Goal: Find specific page/section: Find specific page/section

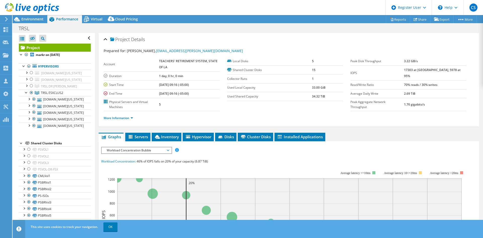
select select "USD"
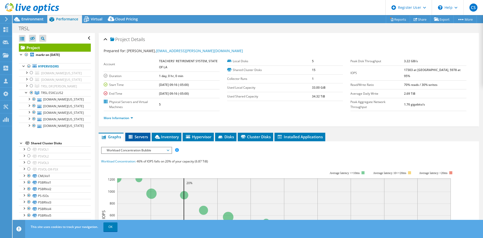
click at [139, 134] on span "Servers" at bounding box center [138, 136] width 20 height 5
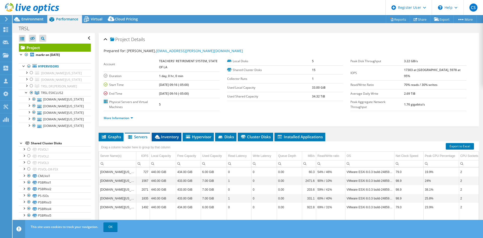
click at [170, 134] on span "Inventory" at bounding box center [166, 136] width 25 height 5
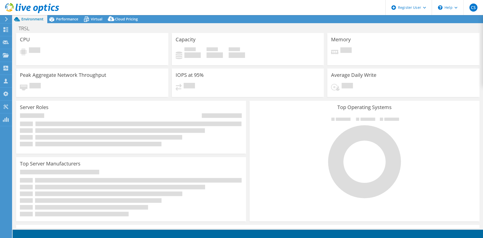
select select "USD"
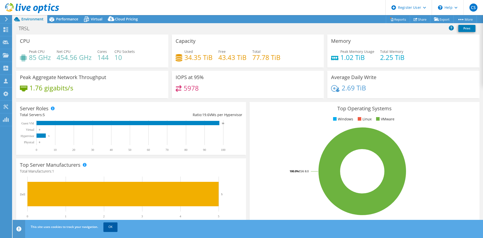
click at [107, 229] on link "OK" at bounding box center [110, 226] width 14 height 9
